Goal: Task Accomplishment & Management: Complete application form

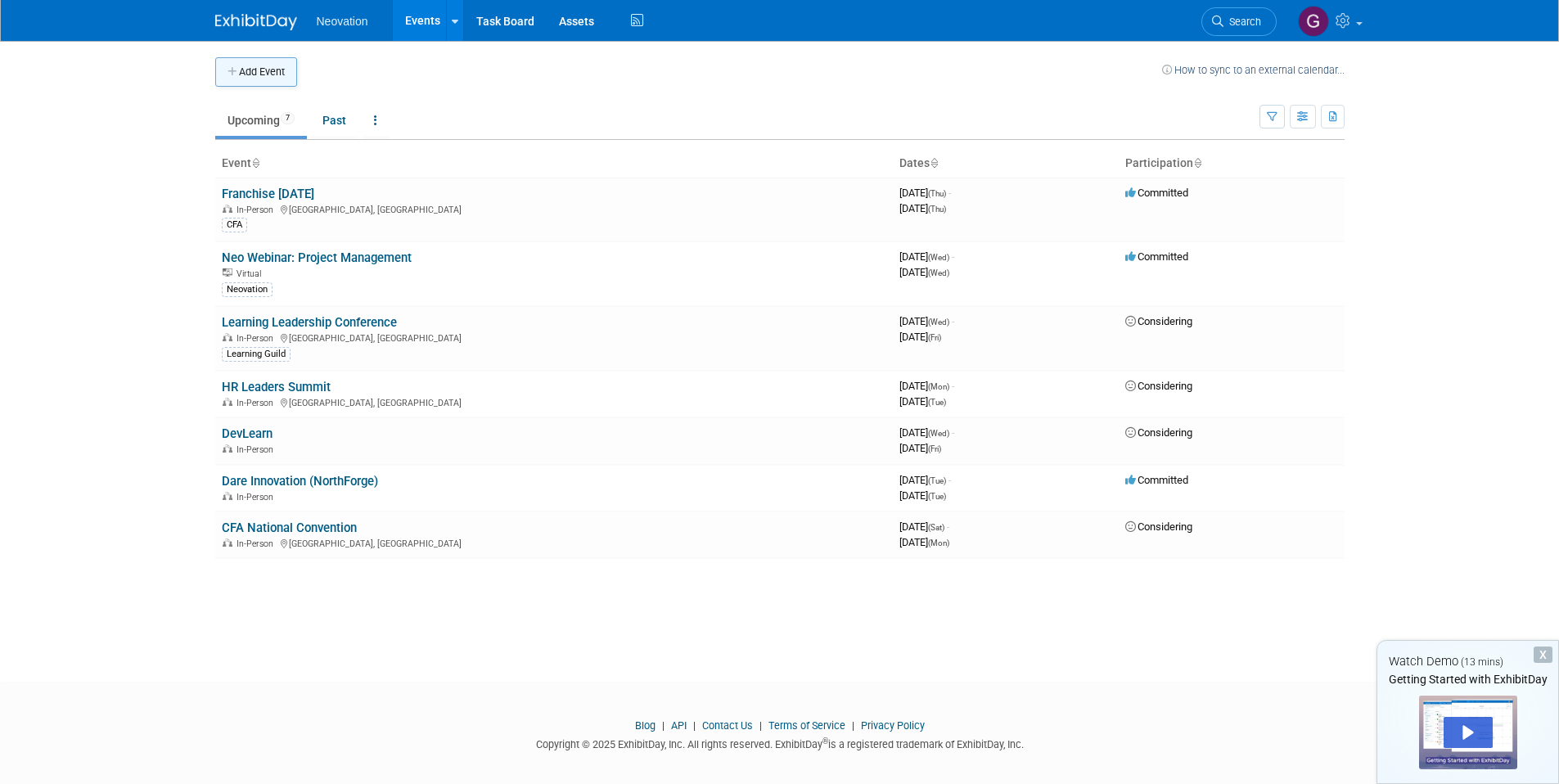
click at [272, 77] on button "Add Event" at bounding box center [256, 72] width 82 height 30
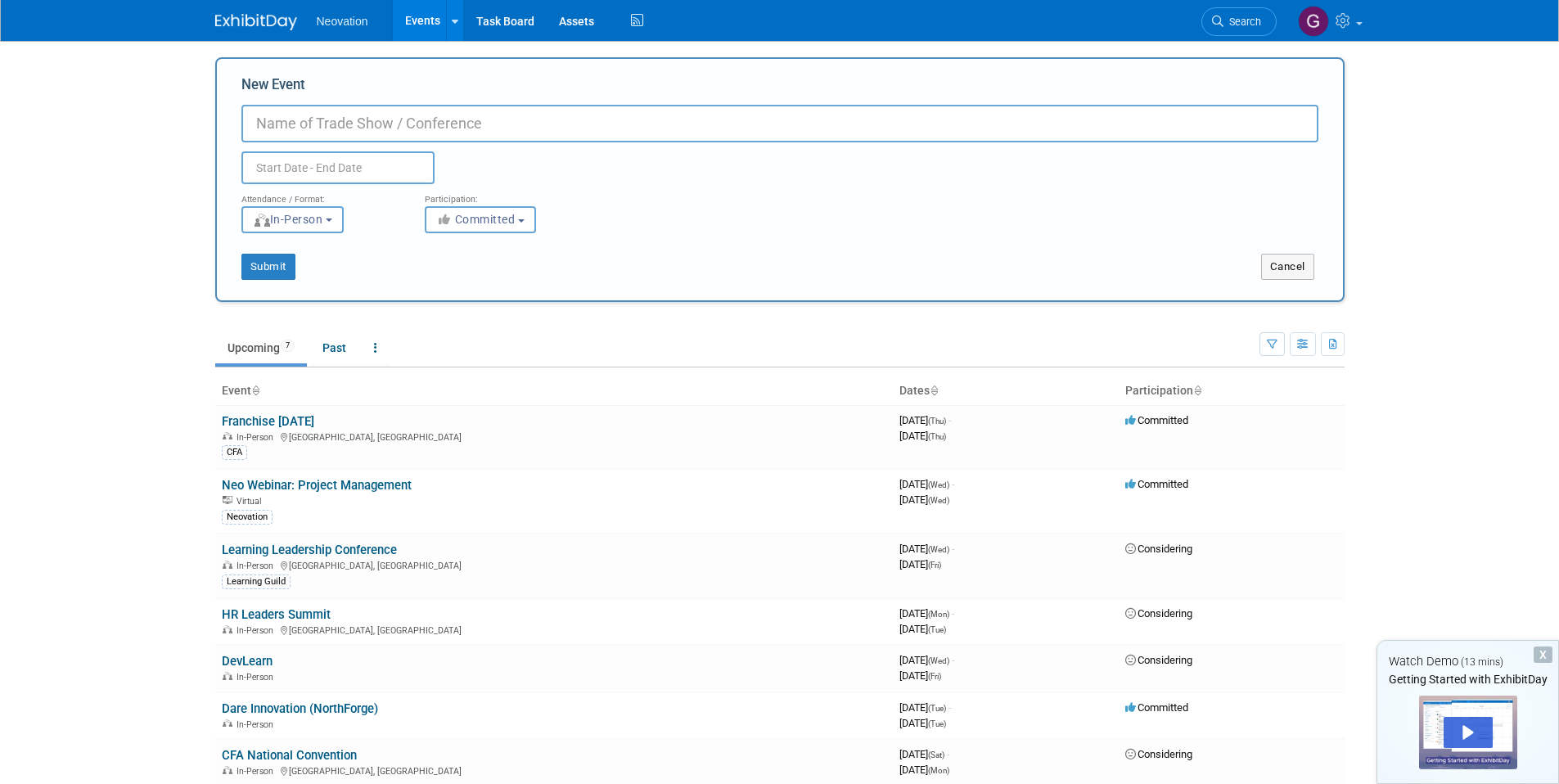
click at [1420, 122] on body "Neovation Events Add Event Bulk Upload Events Shareable Event Boards Task Board…" at bounding box center [780, 392] width 1559 height 784
click at [198, 316] on body "Neovation Events Add Event Bulk Upload Events Shareable Event Boards Task Board…" at bounding box center [780, 392] width 1559 height 784
click at [329, 352] on link "Past" at bounding box center [334, 348] width 49 height 32
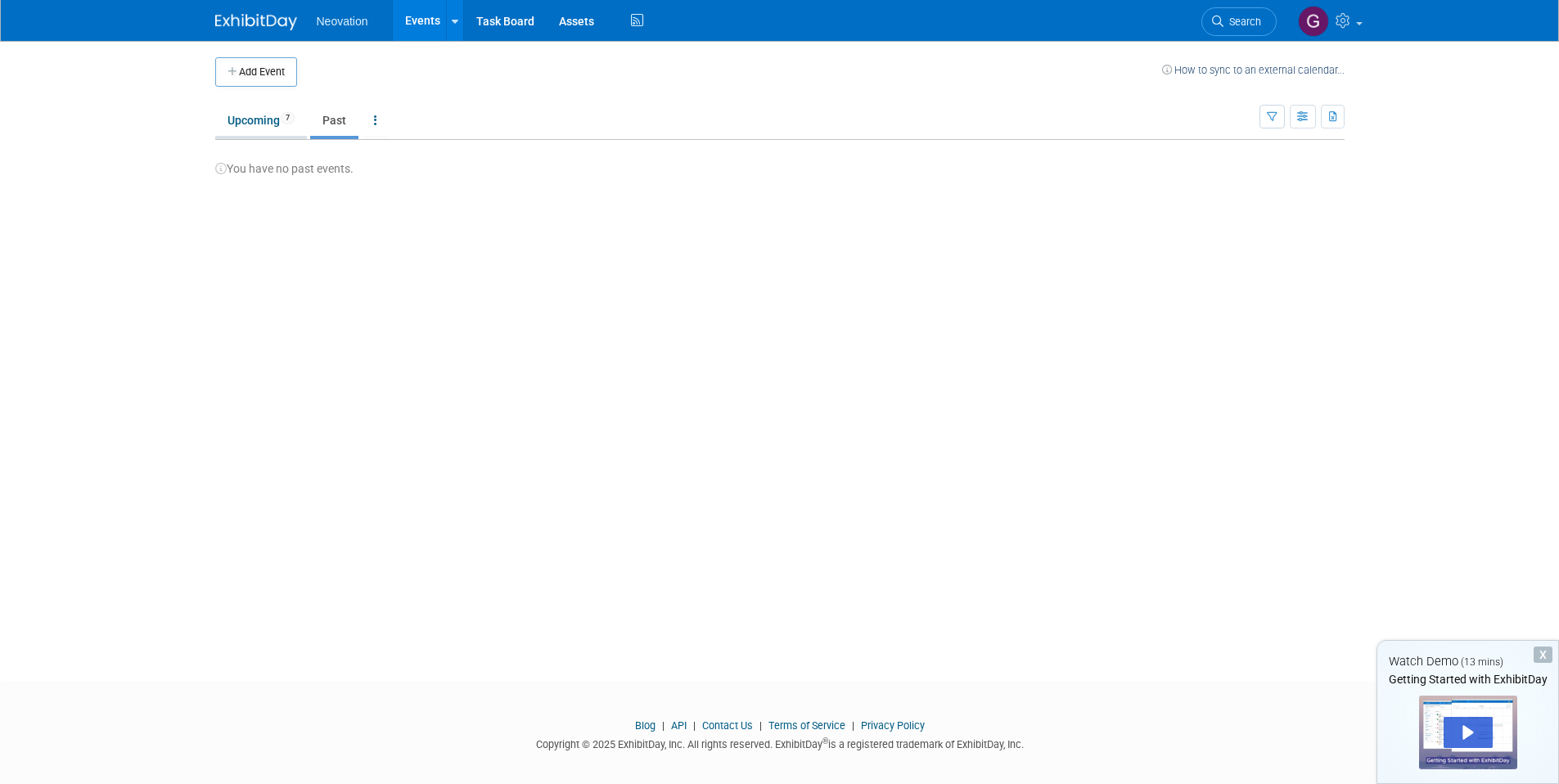
click at [260, 122] on link "Upcoming 7" at bounding box center [261, 120] width 92 height 32
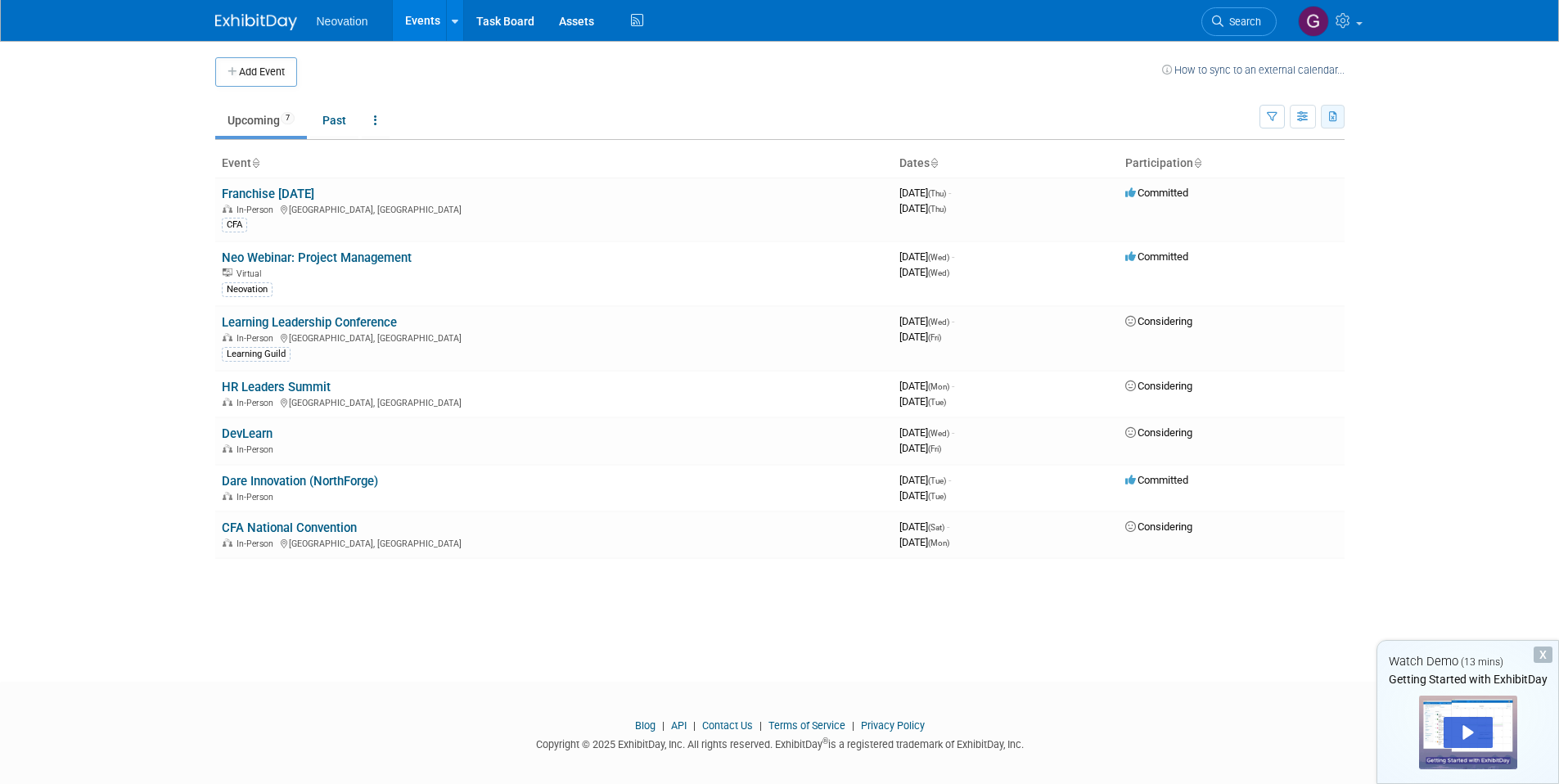
click at [1337, 113] on icon "button" at bounding box center [1333, 117] width 9 height 11
click at [1418, 113] on body "Neovation Events Add Event Bulk Upload Events Shareable Event Boards Task Board…" at bounding box center [780, 392] width 1559 height 784
click at [292, 62] on button "Add Event" at bounding box center [256, 72] width 82 height 30
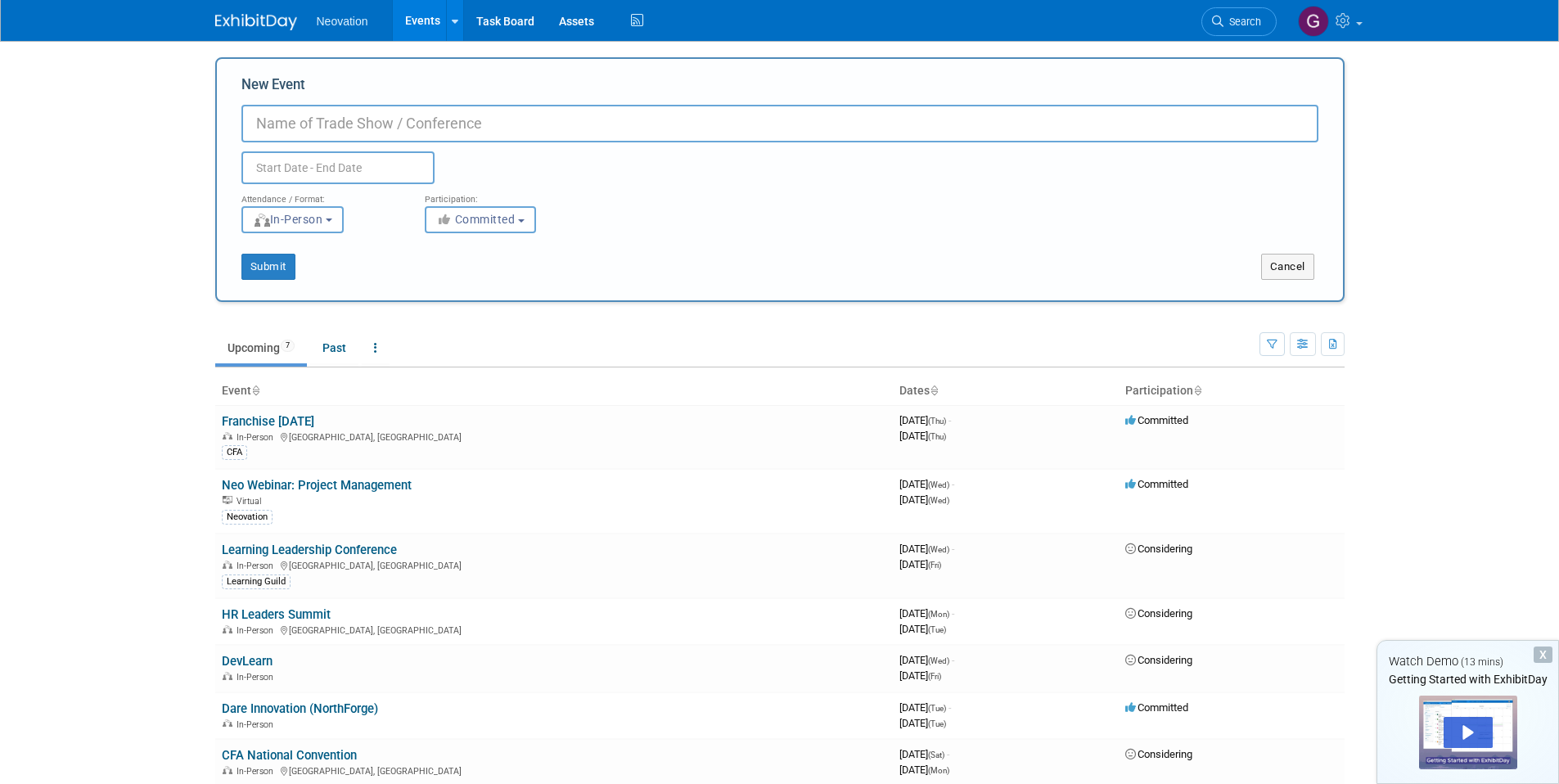
paste input "Learning Leadership Conference"
type input "Learning Leadership Conference"
click at [286, 158] on input "text" at bounding box center [338, 167] width 193 height 32
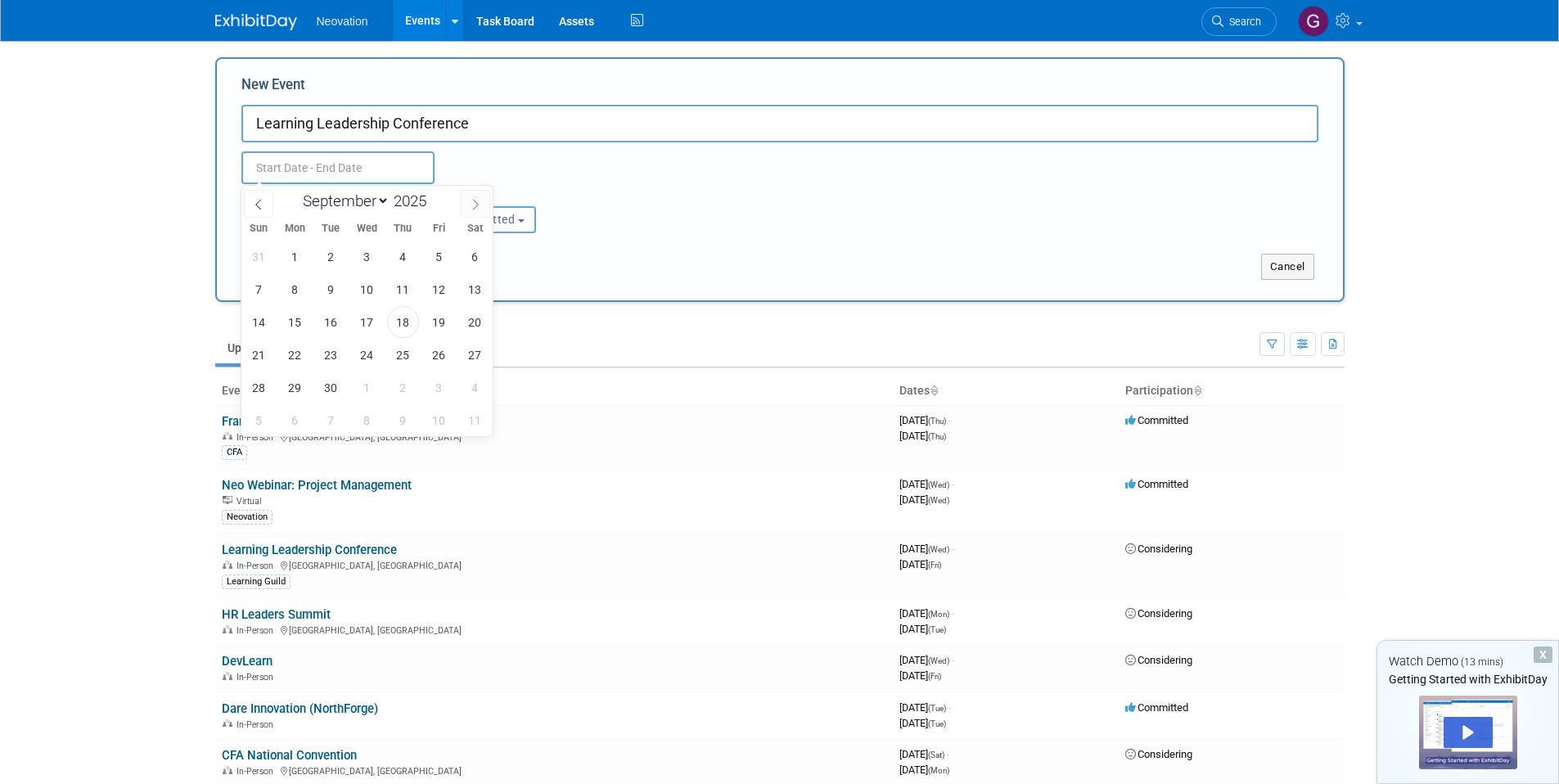
click at [472, 207] on icon at bounding box center [476, 204] width 11 height 11
select select "9"
click at [365, 257] on span "1" at bounding box center [366, 256] width 32 height 32
type input "Oct 1, 2025 to Oct 1, 2025"
click at [550, 182] on div "Oct 1, 2025 to Oct 1, 2025 Duplicate Event Warning" at bounding box center [780, 163] width 1101 height 42
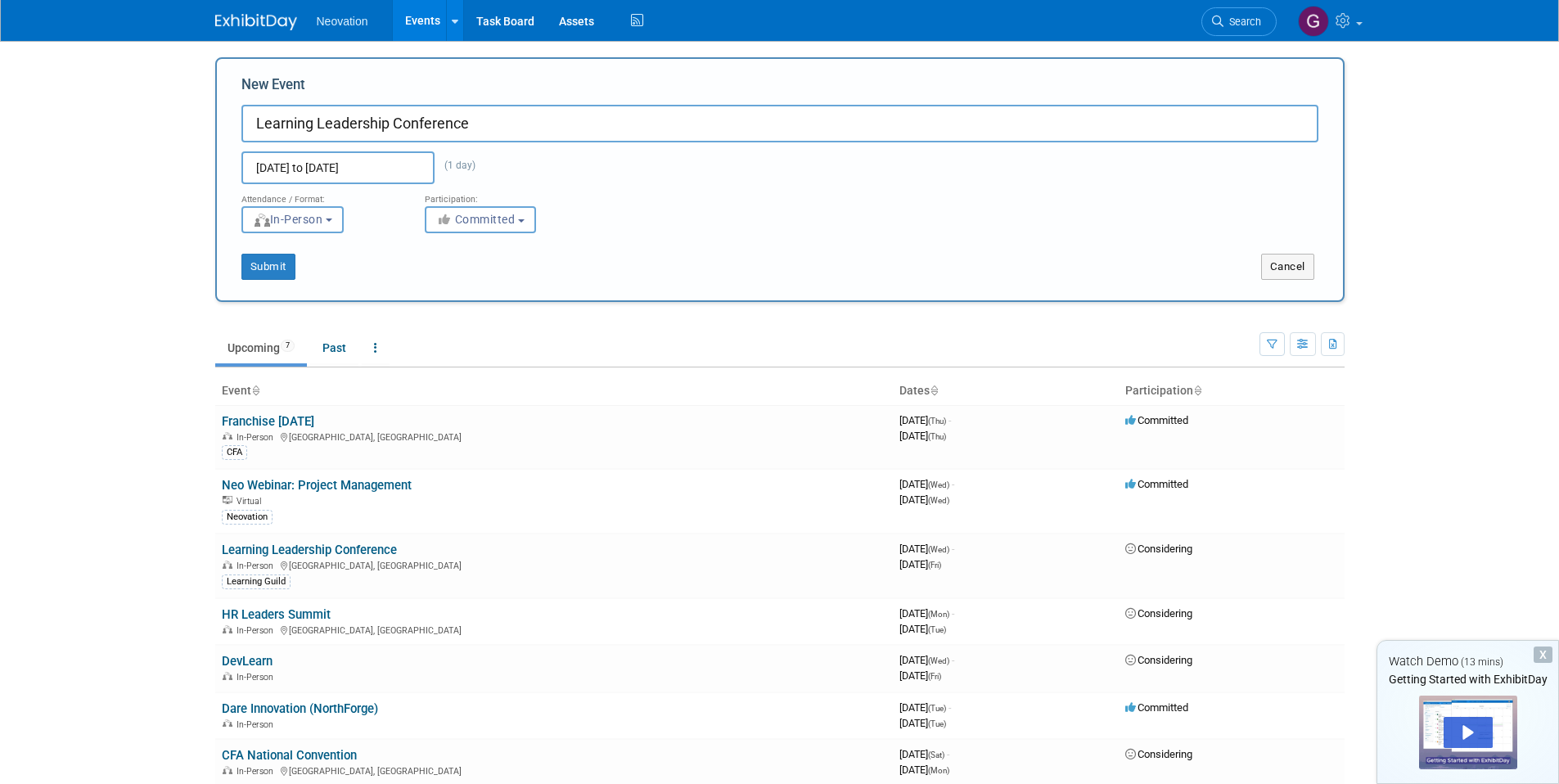
click at [395, 169] on input "Oct 1, 2025 to Oct 1, 2025" at bounding box center [338, 167] width 193 height 32
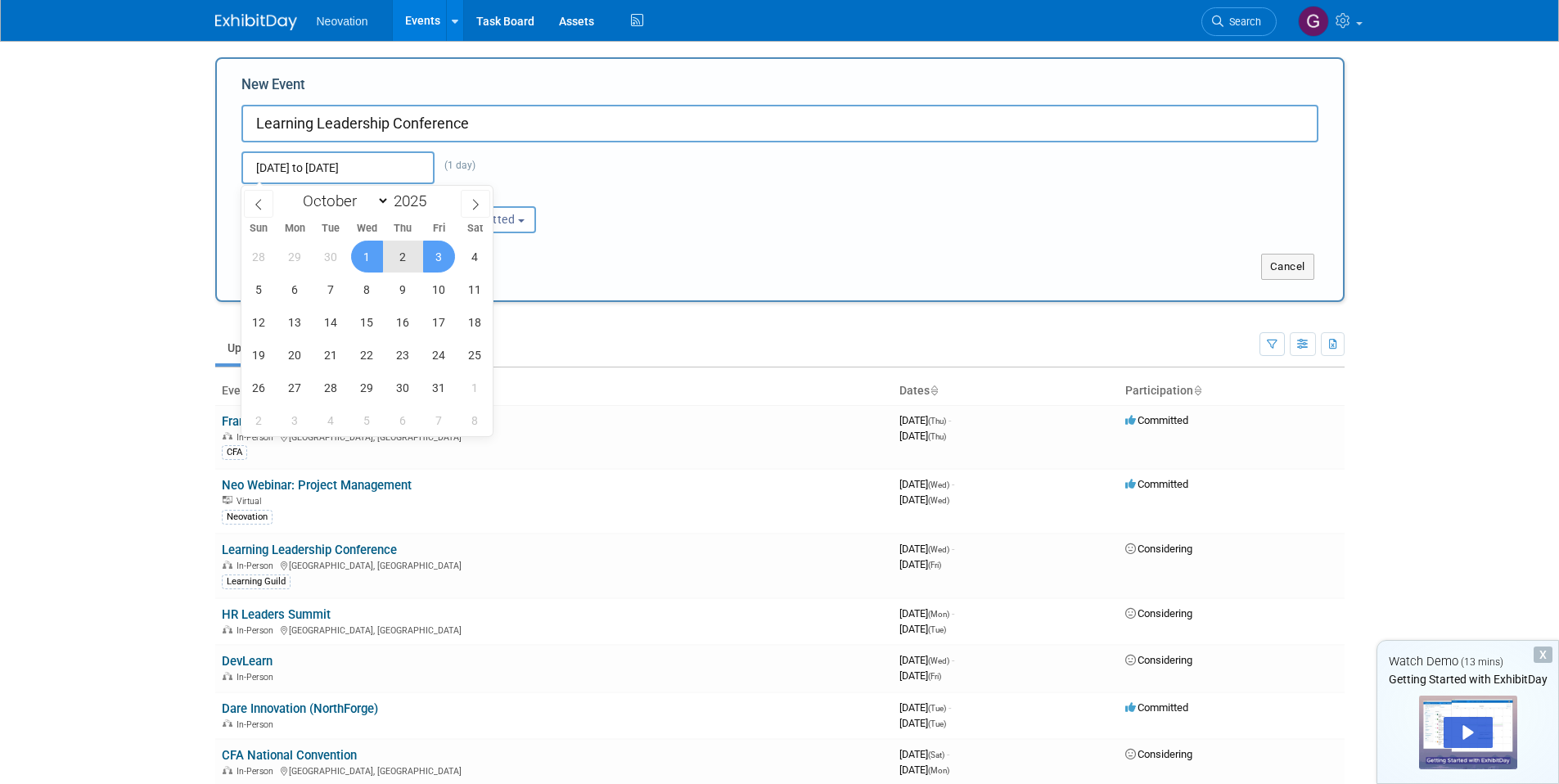
click at [451, 257] on span "3" at bounding box center [438, 256] width 32 height 32
type input "Oct 1, 2025 to Oct 3, 2025"
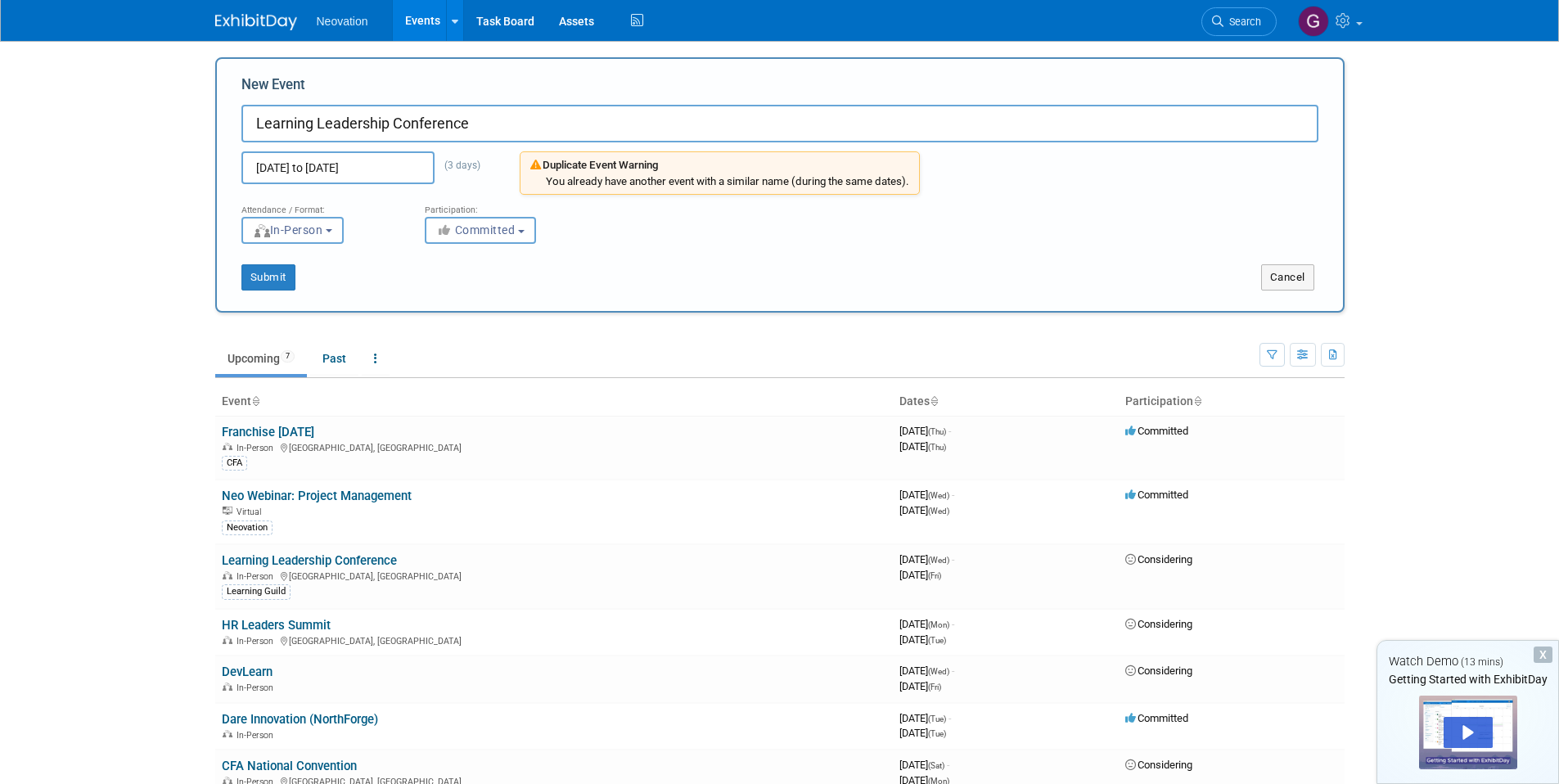
click at [275, 125] on input "Learning Leadership Conference" at bounding box center [780, 123] width 1077 height 37
paste input "Training Conference & Expo 2026"
type input "Training Conference & Expo 2026"
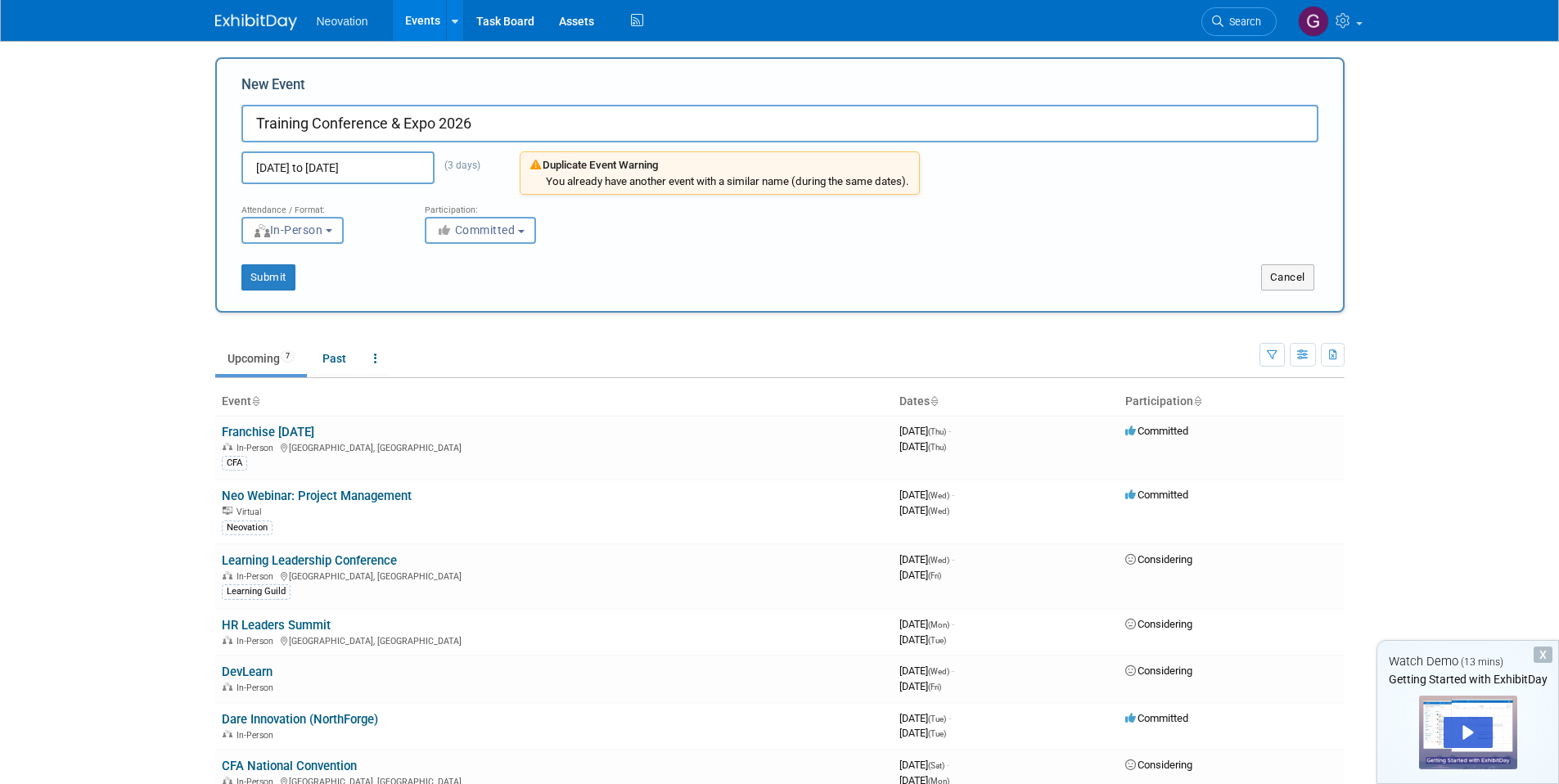
click at [289, 162] on input "Oct 1, 2025 to Oct 3, 2025" at bounding box center [338, 167] width 193 height 32
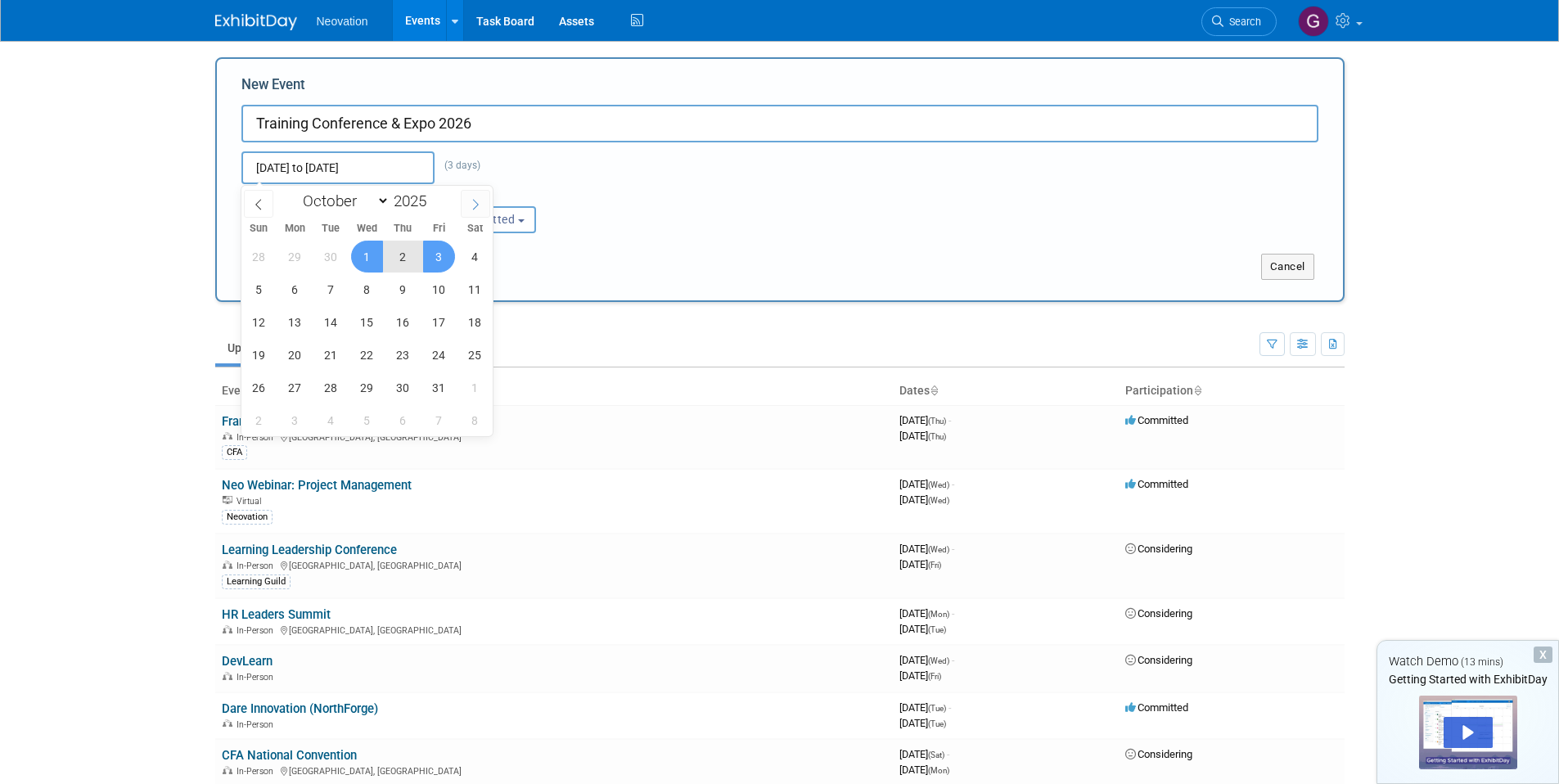
click at [471, 204] on icon at bounding box center [476, 204] width 11 height 11
select select "11"
click at [471, 204] on icon at bounding box center [476, 204] width 11 height 11
type input "2026"
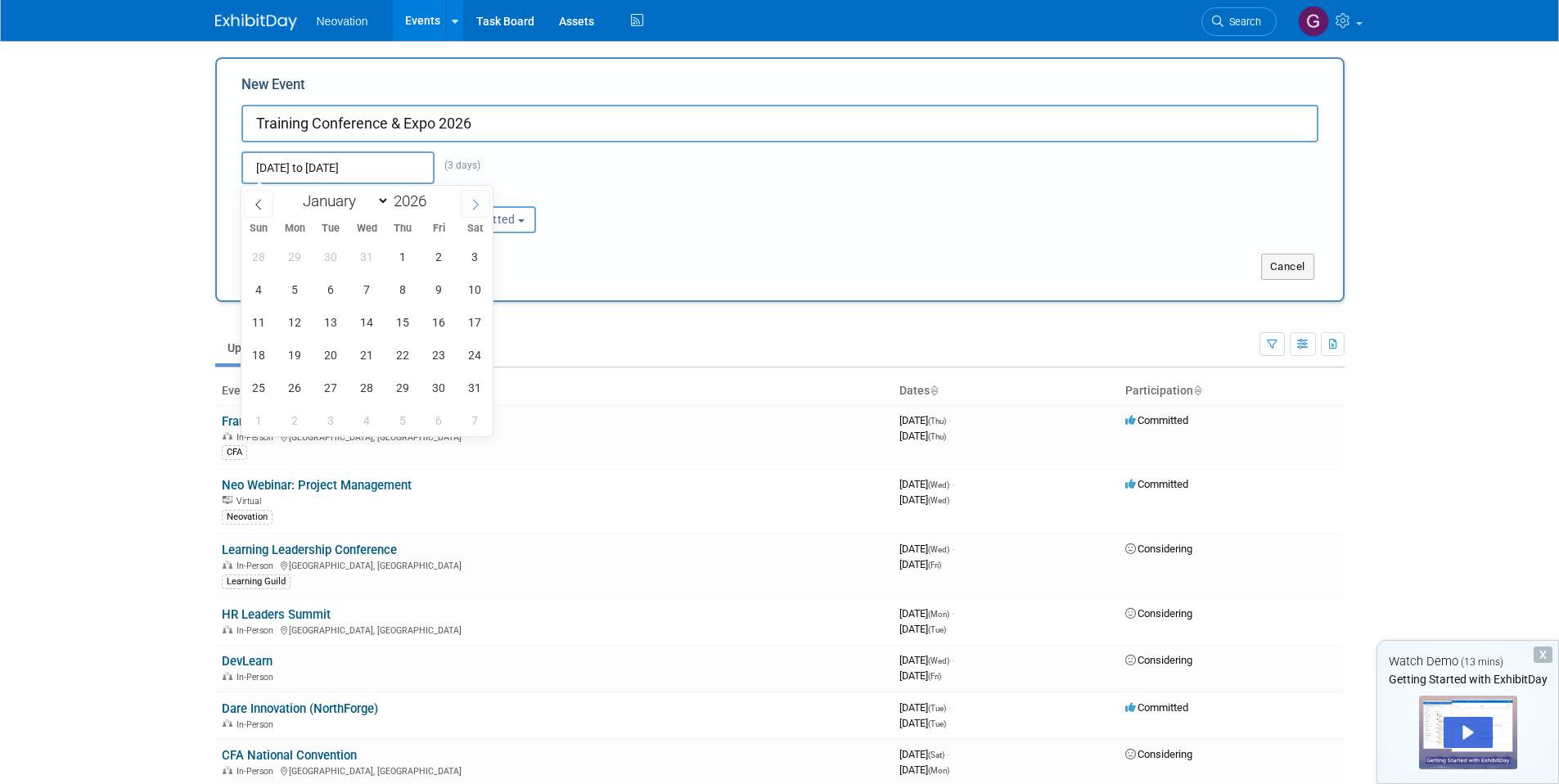
click at [471, 204] on icon at bounding box center [476, 204] width 11 height 11
select select "1"
click at [292, 350] on span "23" at bounding box center [294, 354] width 32 height 32
click at [401, 365] on span "26" at bounding box center [402, 354] width 32 height 32
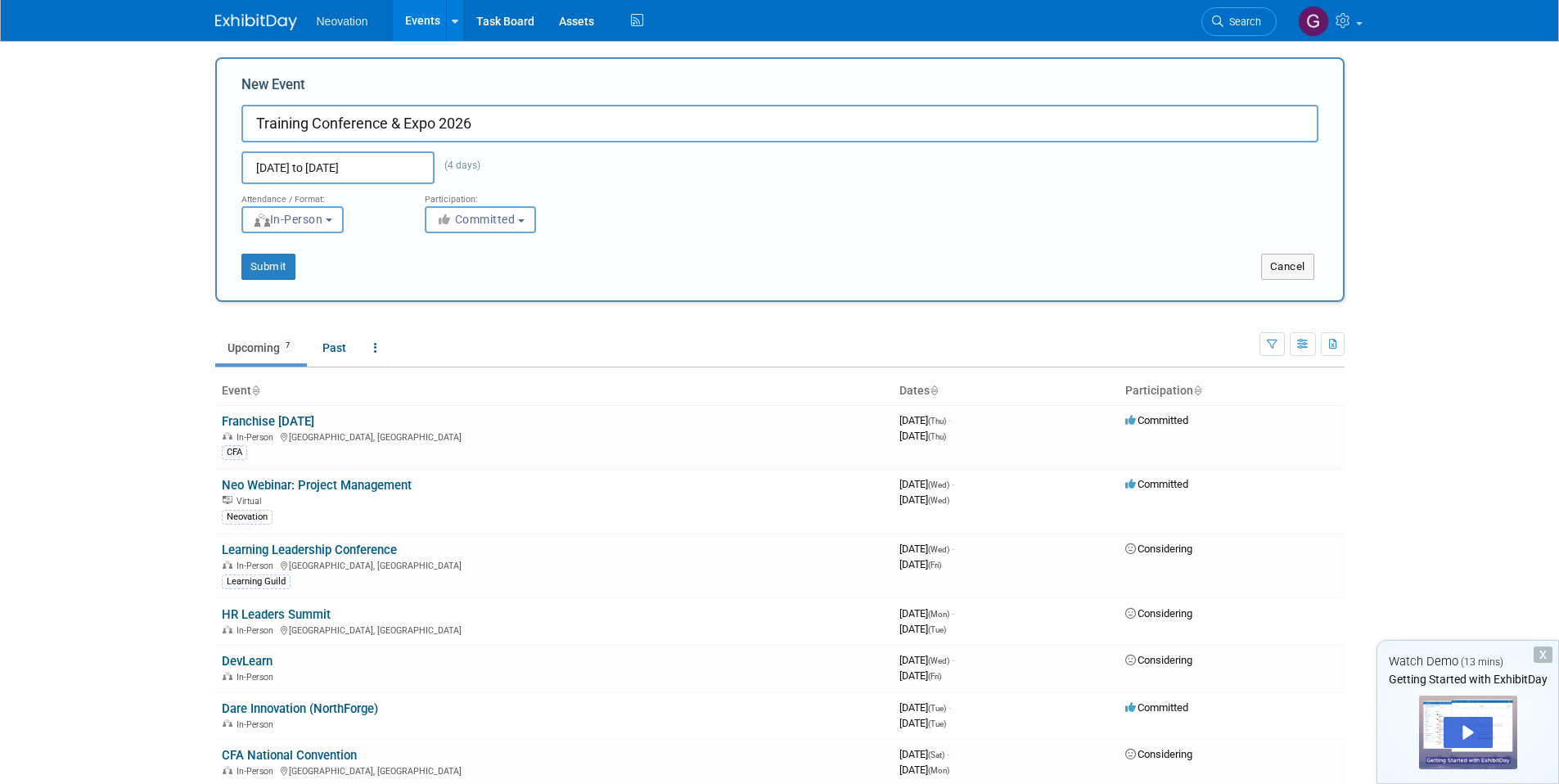
click at [391, 169] on input "Feb 23, 2026 to Feb 26, 2026" at bounding box center [338, 167] width 193 height 32
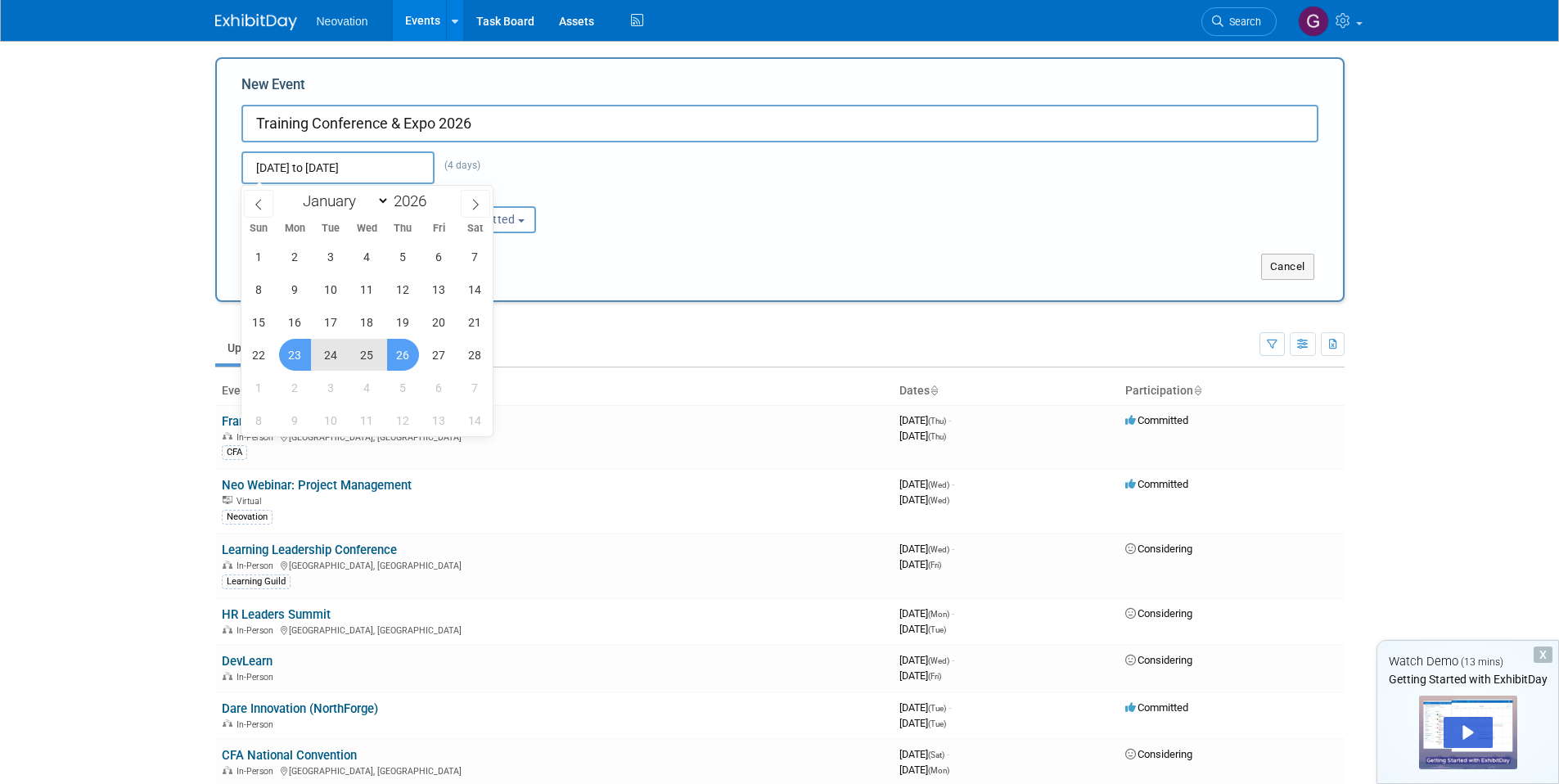
click at [362, 358] on span "25" at bounding box center [366, 354] width 32 height 32
click at [297, 355] on span "23" at bounding box center [294, 354] width 32 height 32
type input "Feb 23, 2026 to Feb 25, 2026"
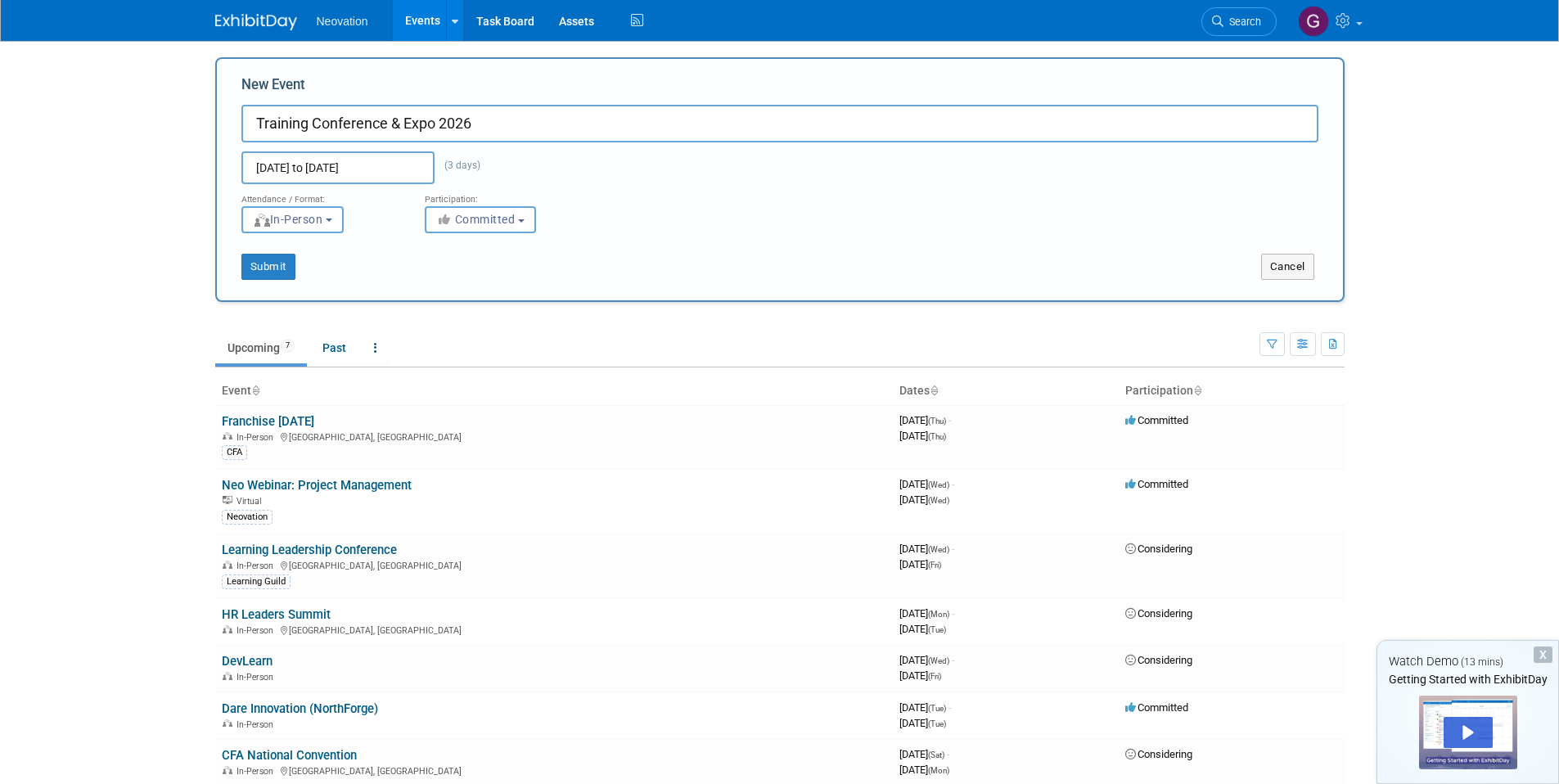
click at [345, 162] on input "Feb 23, 2026 to Feb 25, 2026" at bounding box center [338, 167] width 193 height 32
click at [529, 189] on div "Participation:" at bounding box center [504, 195] width 159 height 21
click at [500, 229] on button "Committed" at bounding box center [481, 220] width 111 height 27
click at [493, 281] on label "Considering" at bounding box center [487, 282] width 108 height 21
click at [440, 281] on input "Considering" at bounding box center [435, 282] width 11 height 11
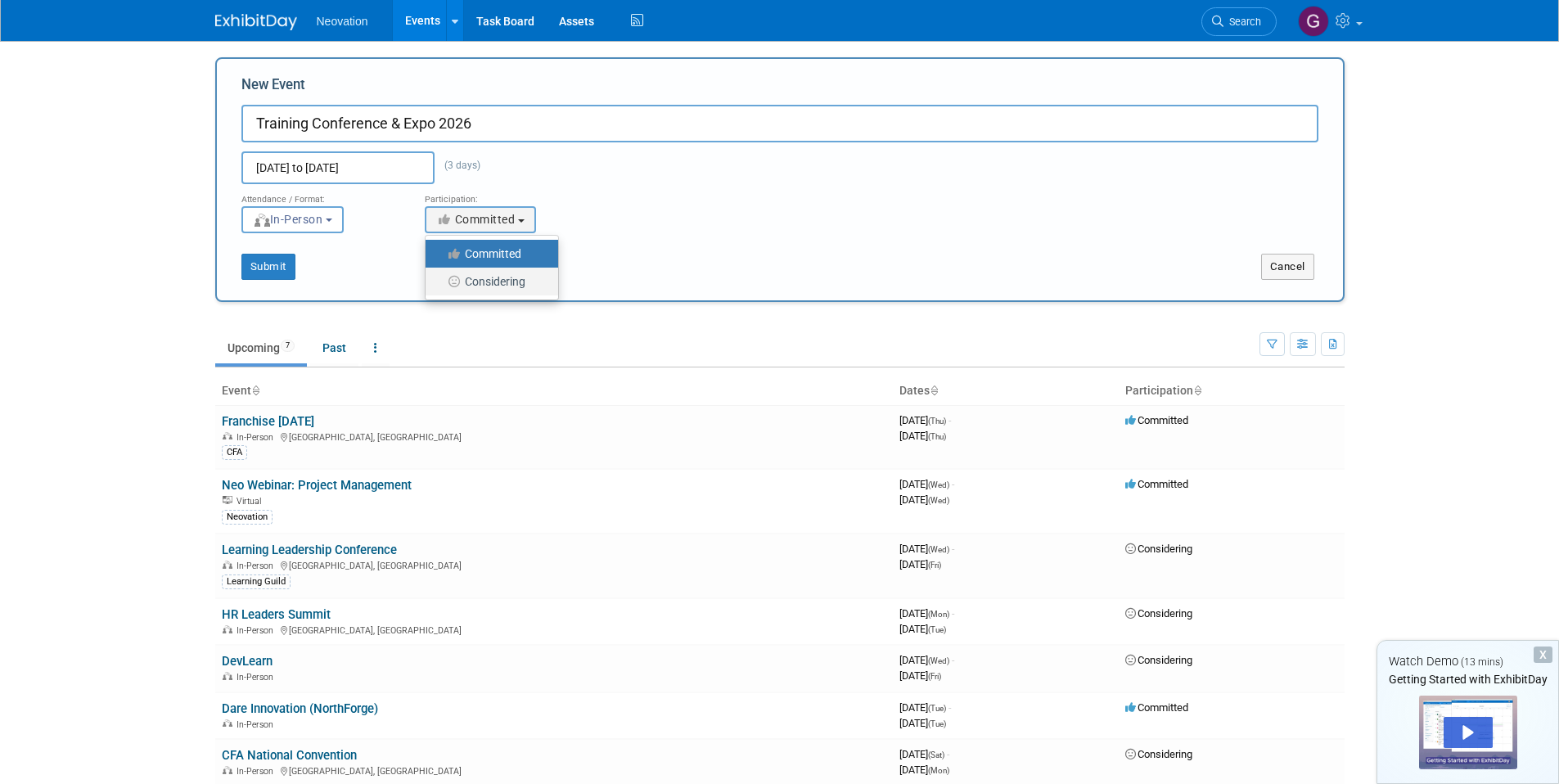
select select "2"
click at [288, 262] on button "Submit" at bounding box center [268, 266] width 54 height 26
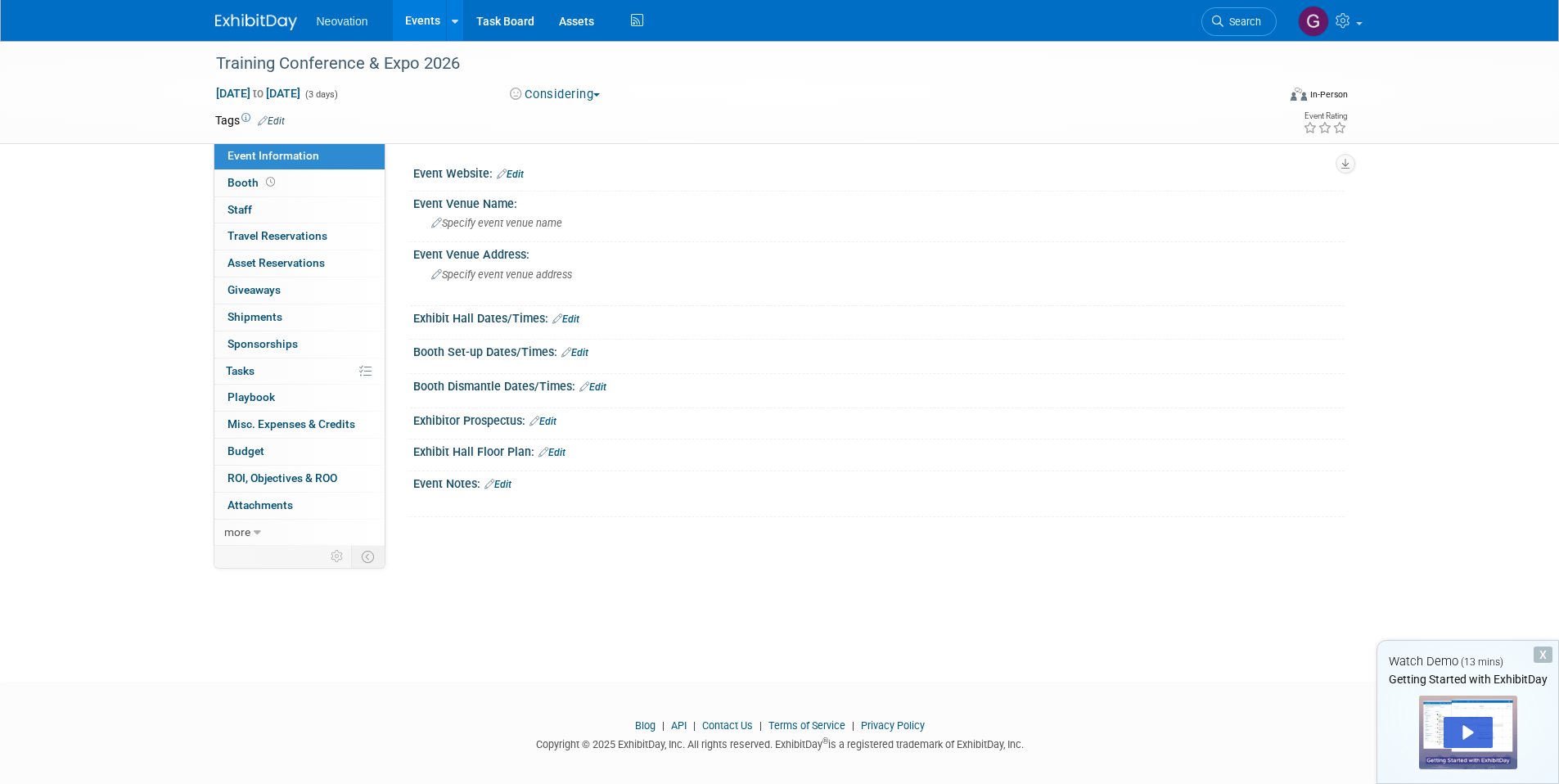
click at [519, 173] on link "Edit" at bounding box center [510, 174] width 27 height 11
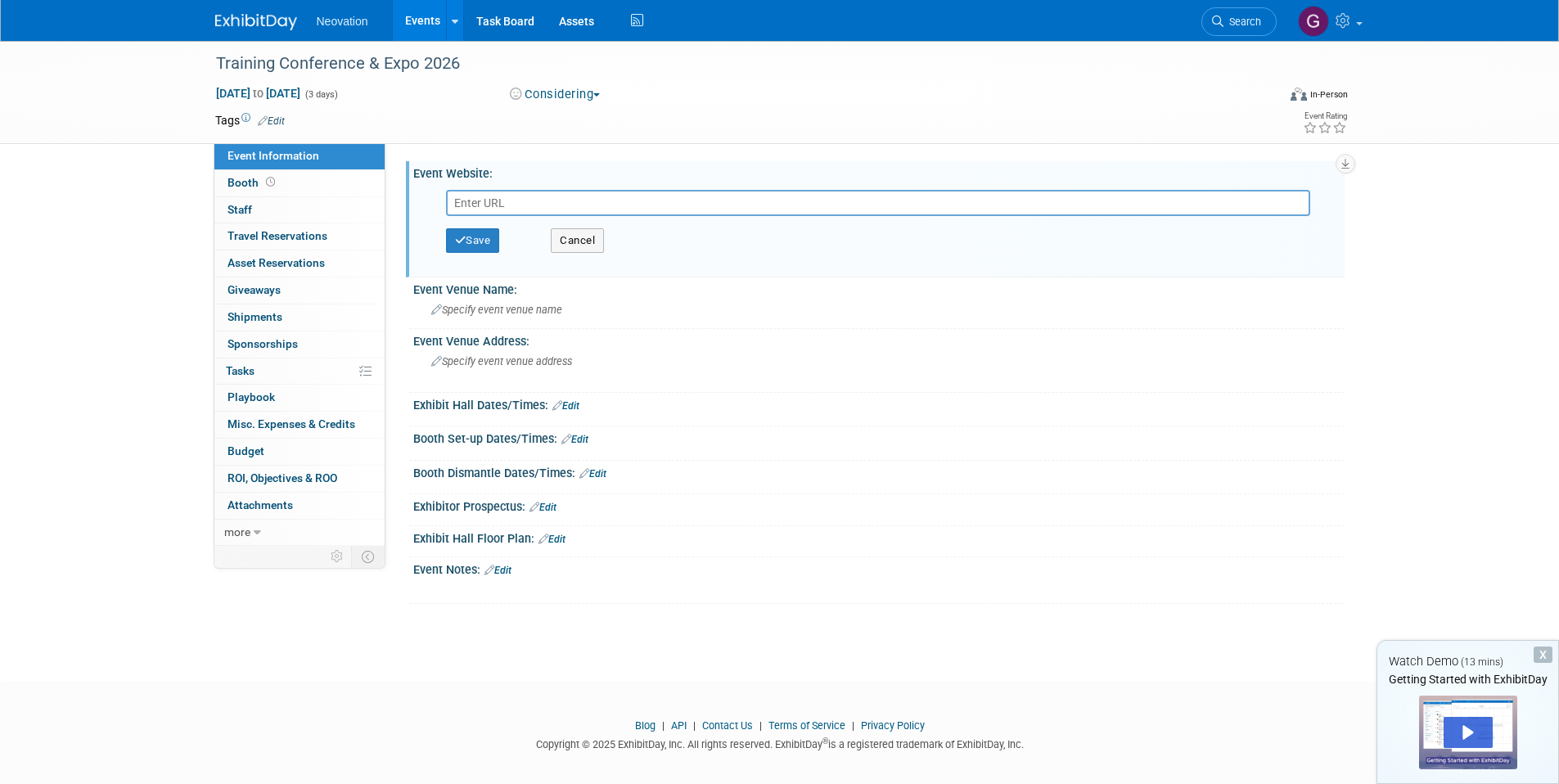
paste input "https://thelearningconference.com/"
type input "https://thelearningconference.com/"
click at [477, 245] on button "Save" at bounding box center [473, 241] width 54 height 25
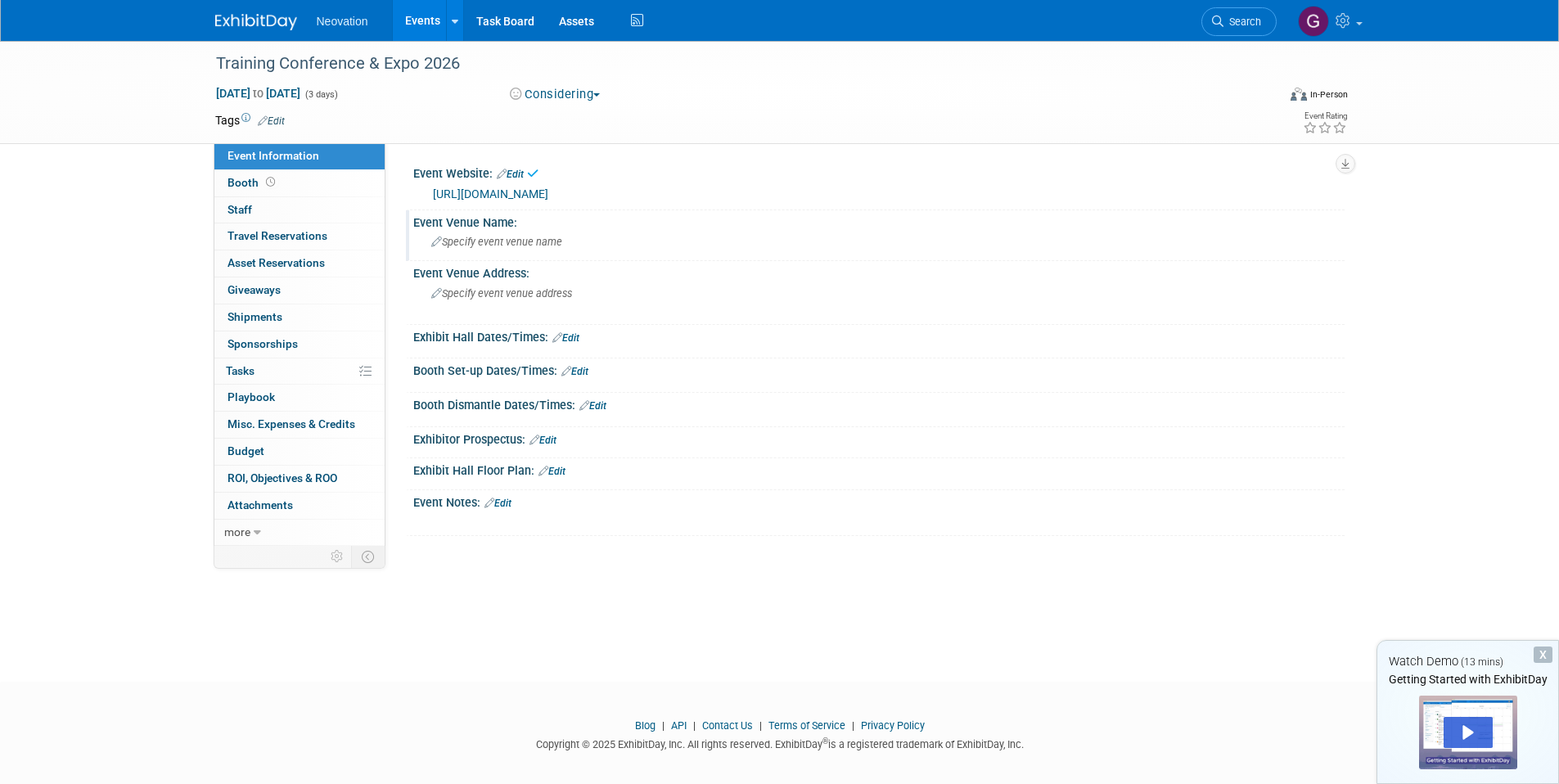
click at [471, 234] on div "Specify event venue name" at bounding box center [878, 242] width 907 height 26
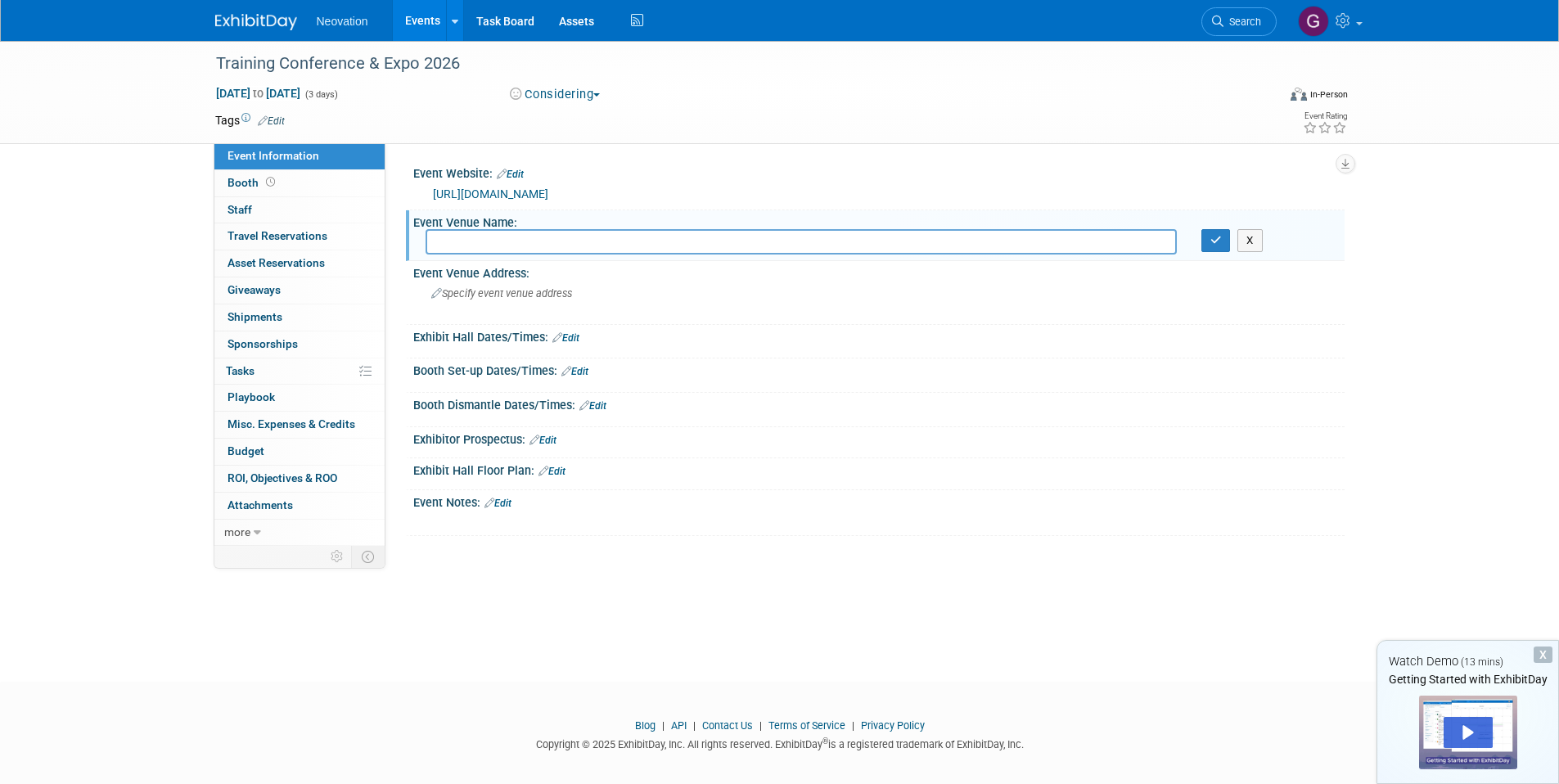
paste input "Rosen centre Hotel, Orlando FL"
type input "Rosen centre Hotel, Orlando FL"
click at [1210, 243] on icon "button" at bounding box center [1216, 240] width 11 height 11
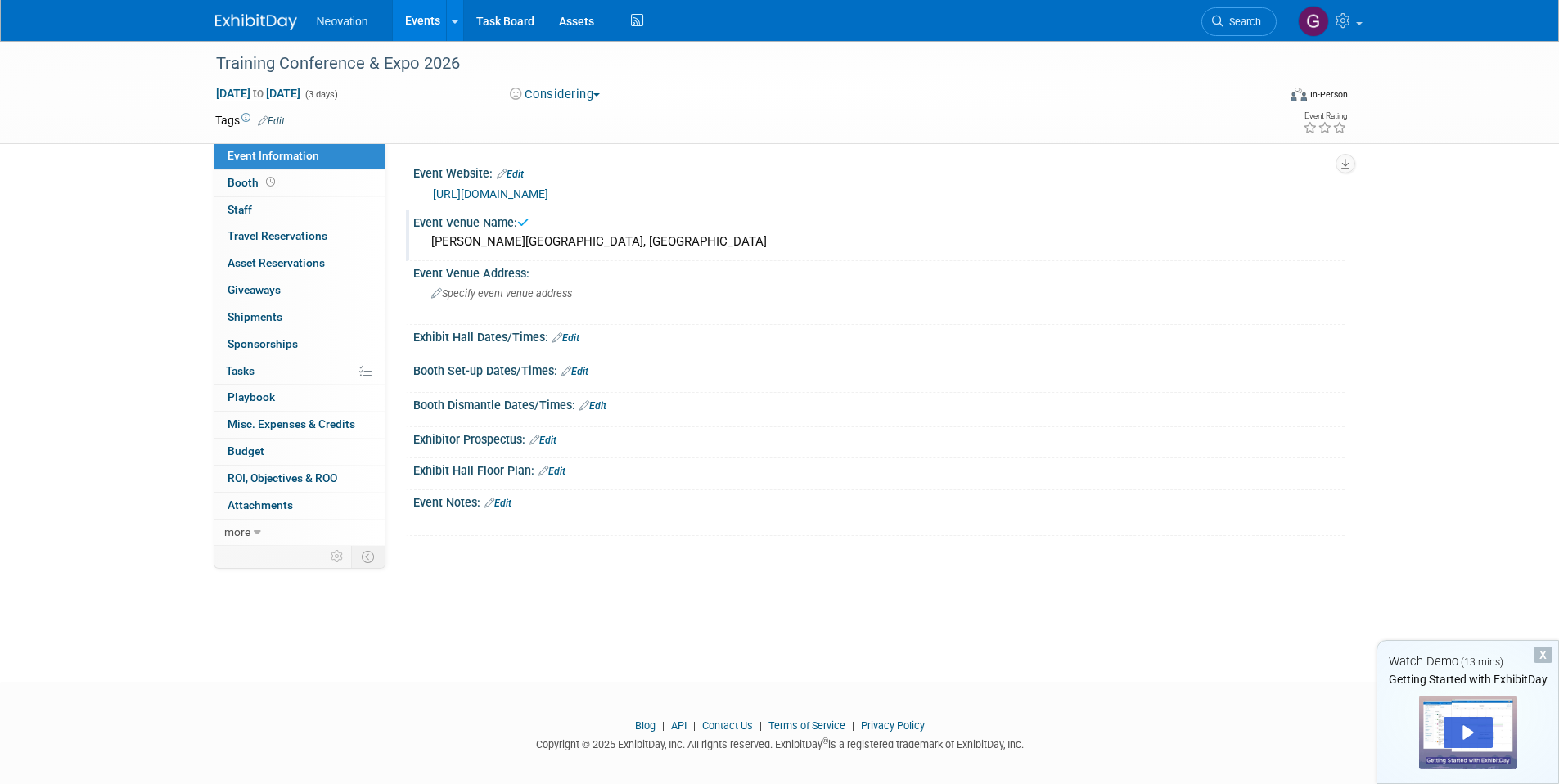
scroll to position [12, 0]
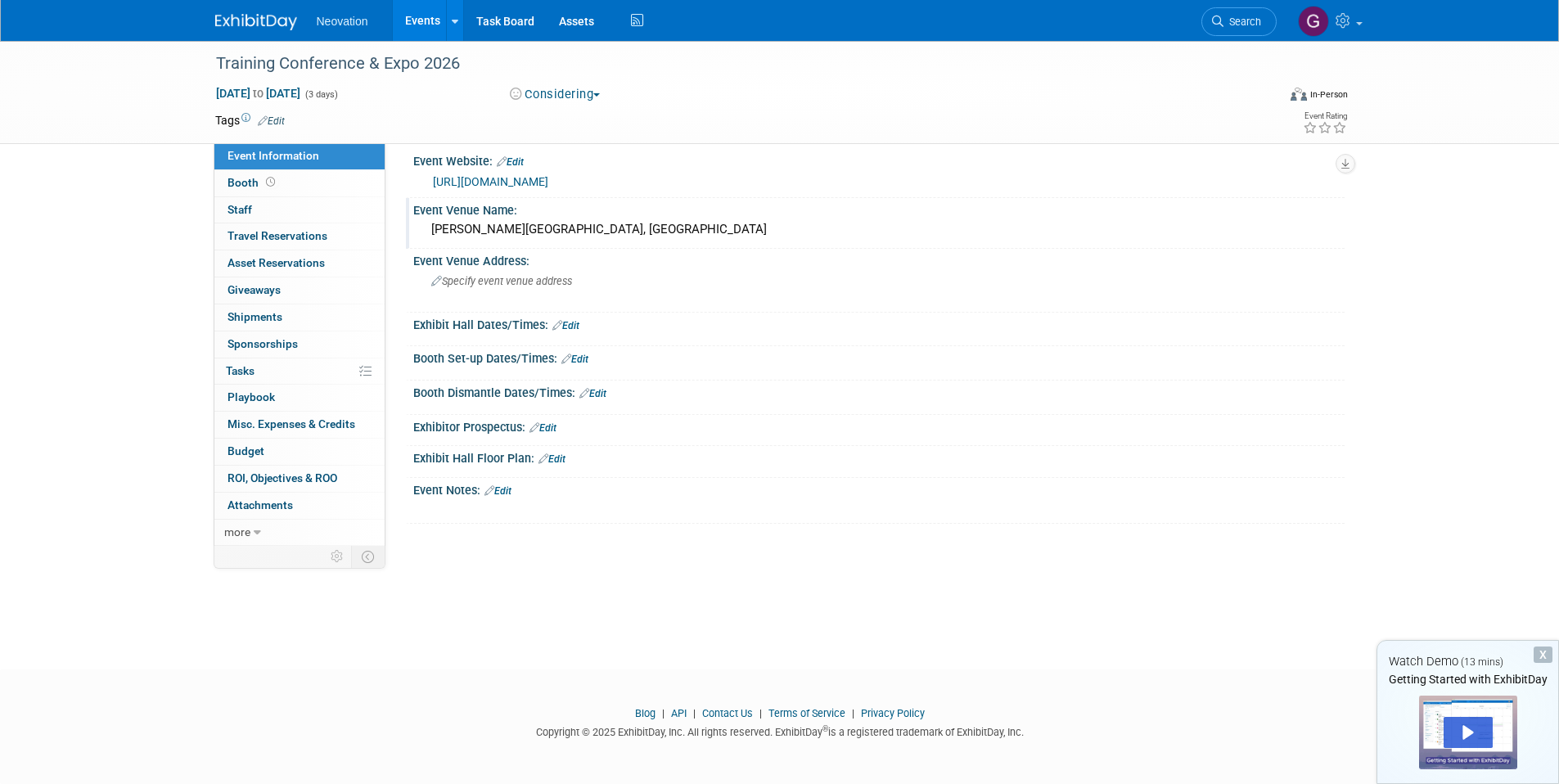
click at [586, 356] on link "Edit" at bounding box center [575, 359] width 27 height 11
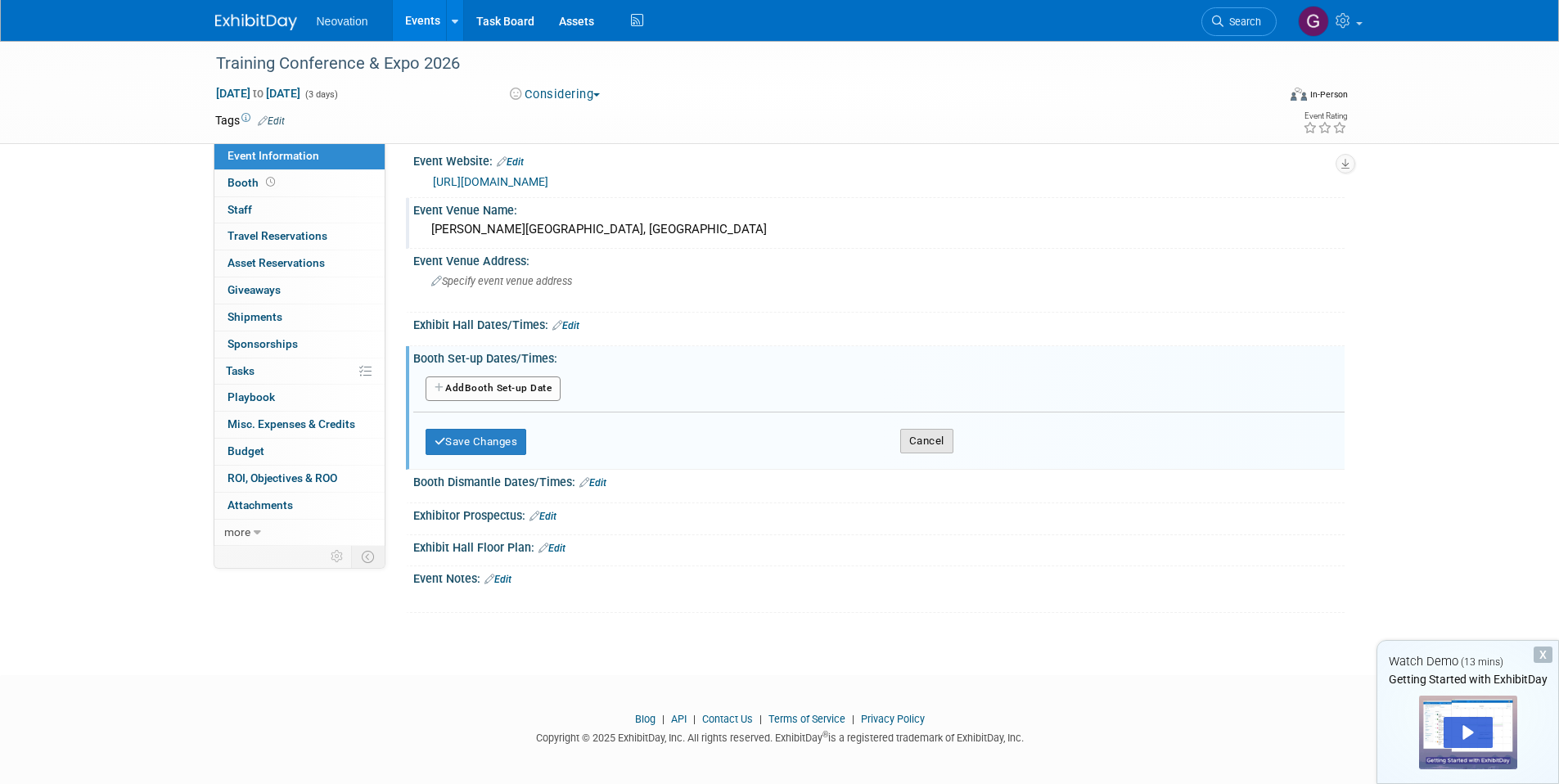
click at [917, 437] on button "Cancel" at bounding box center [927, 441] width 53 height 25
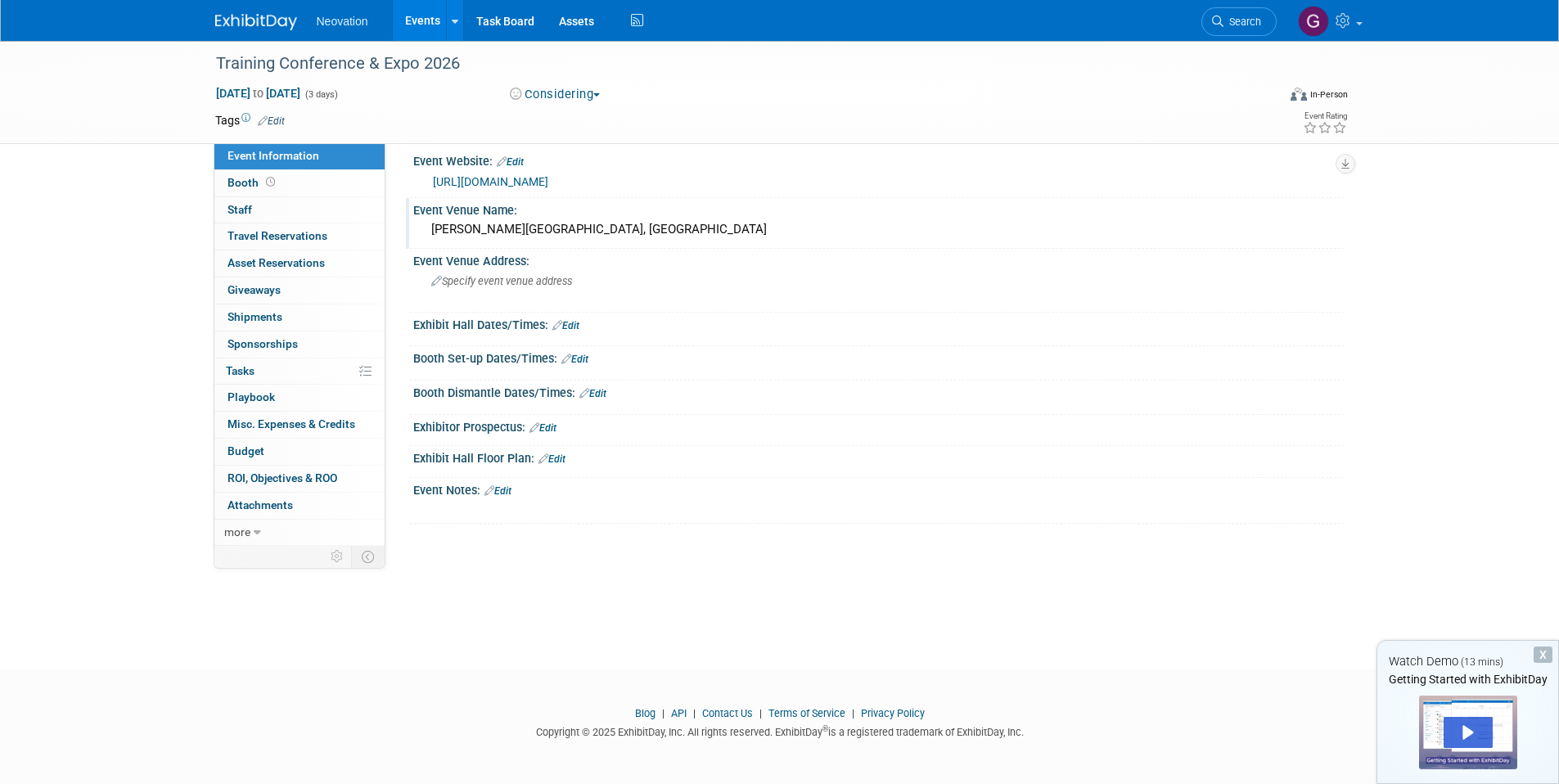
scroll to position [0, 0]
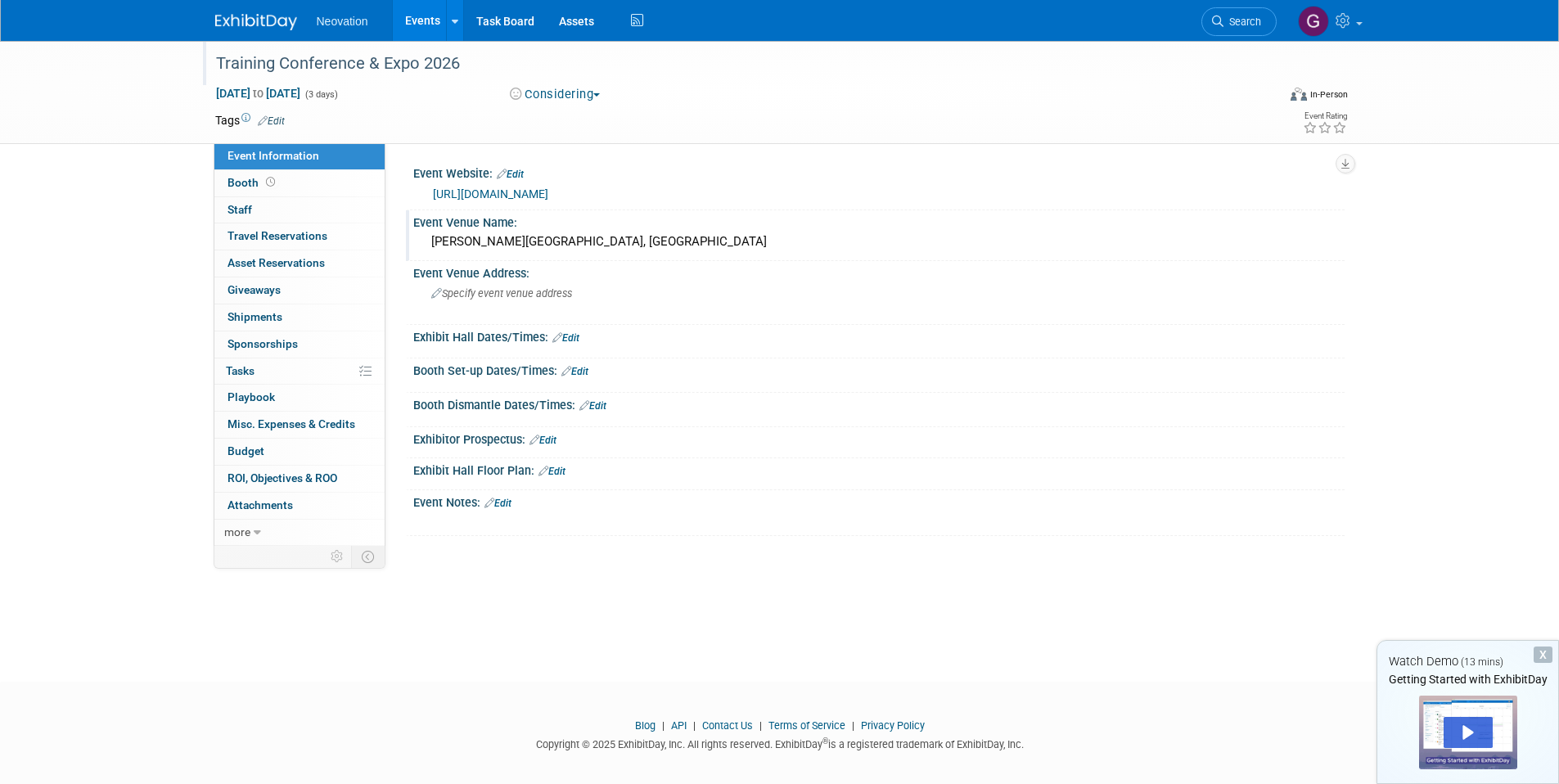
click at [456, 53] on div "Training Conference & Expo 2026" at bounding box center [731, 63] width 1041 height 30
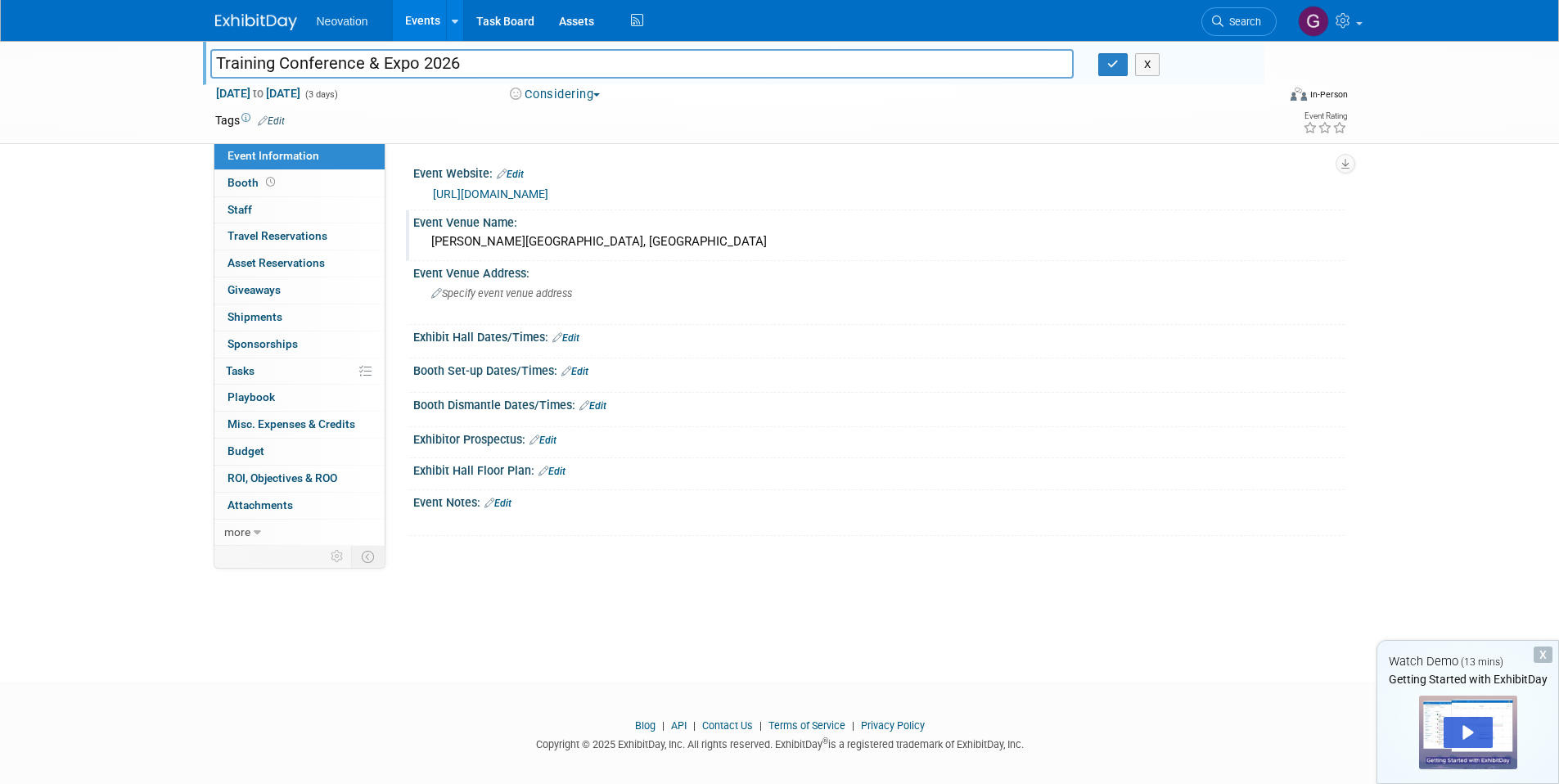
click at [414, 23] on link "Events" at bounding box center [422, 20] width 60 height 41
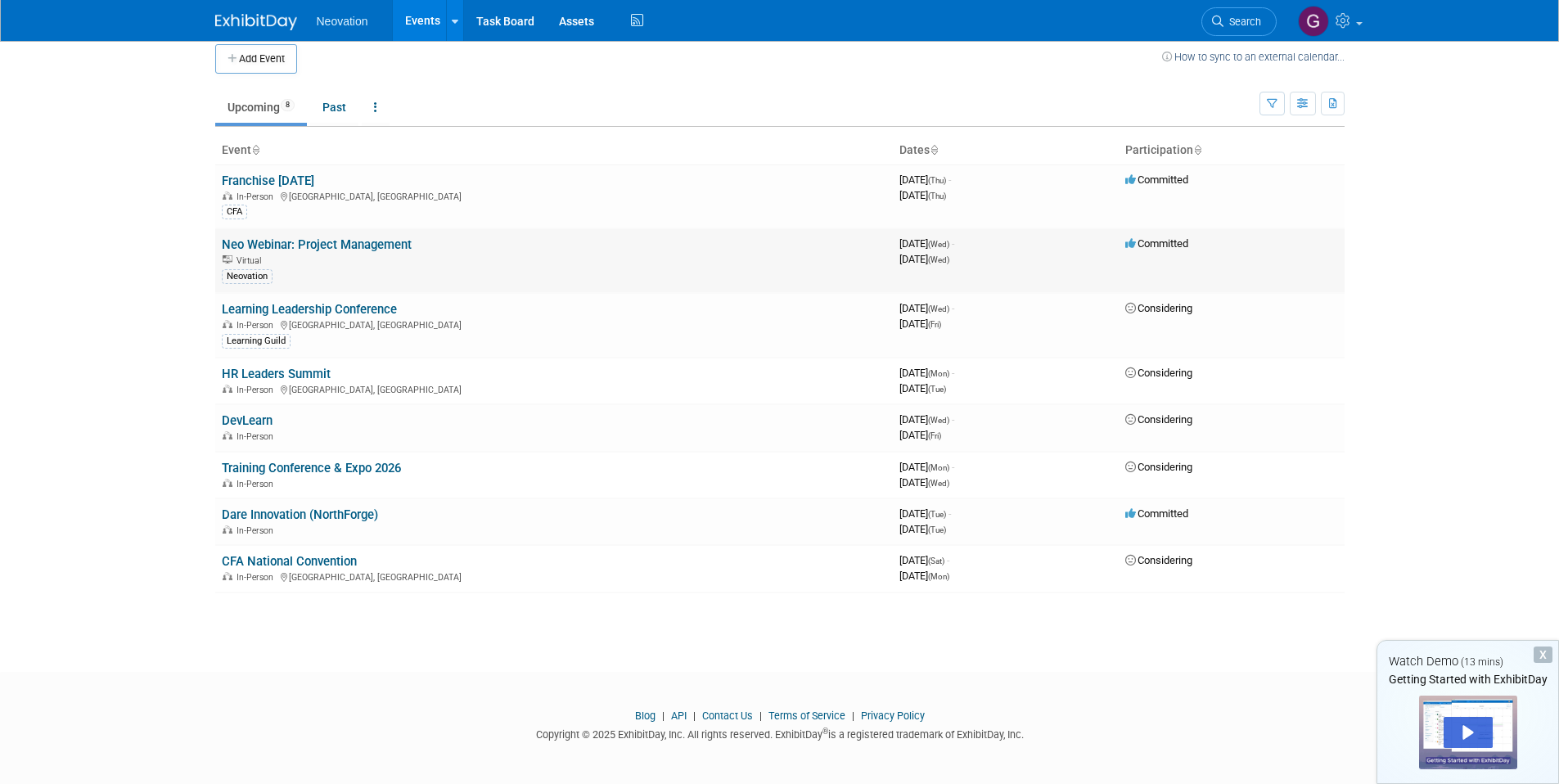
scroll to position [15, 0]
